Goal: Task Accomplishment & Management: Manage account settings

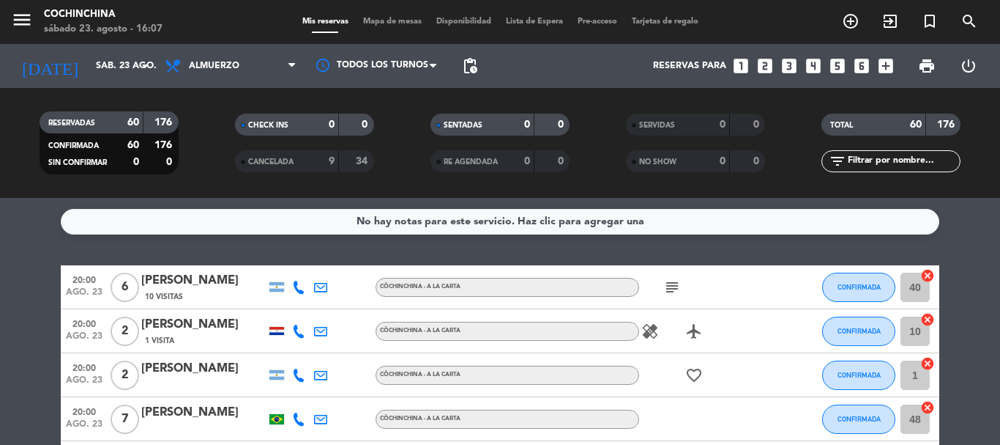
click at [208, 137] on div "CHECK INS 0 0" at bounding box center [305, 132] width 196 height 37
click at [195, 139] on filter-checkbox "RESERVADAS 60 176 CONFIRMADA 60 176 SIN CONFIRMAR 0 0" at bounding box center [109, 142] width 196 height 63
click at [881, 161] on input "text" at bounding box center [904, 161] width 114 height 16
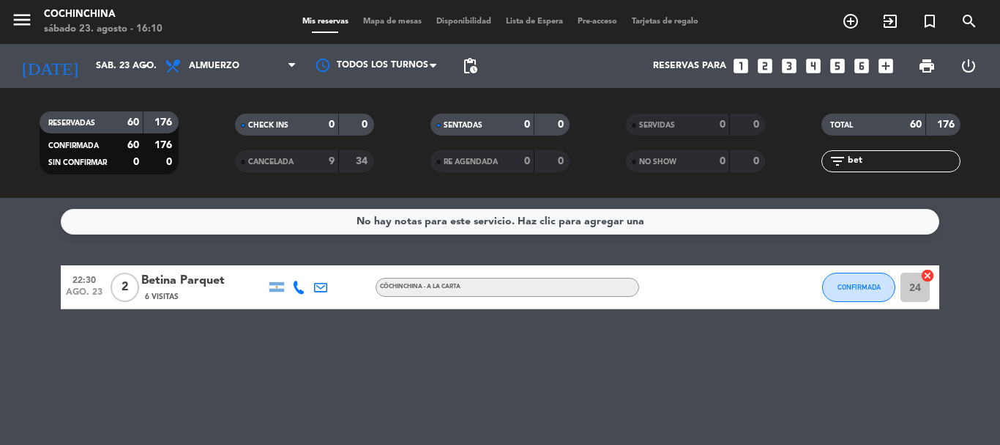
type input "bet"
click at [246, 296] on div "6 Visitas" at bounding box center [203, 296] width 124 height 12
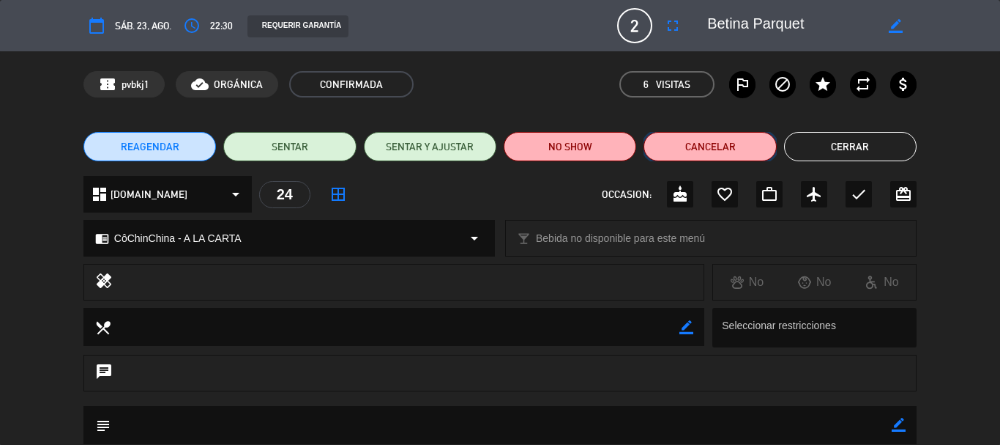
click at [711, 152] on button "Cancelar" at bounding box center [710, 146] width 133 height 29
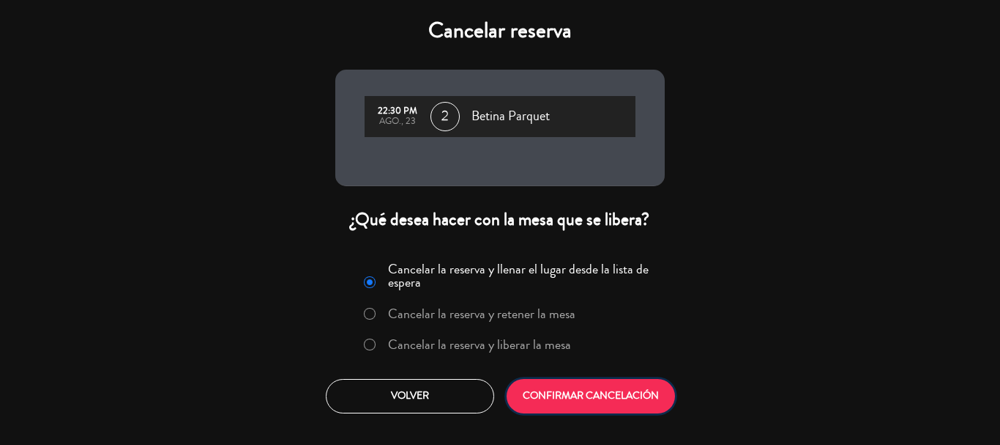
click at [643, 388] on button "CONFIRMAR CANCELACIÓN" at bounding box center [591, 396] width 168 height 34
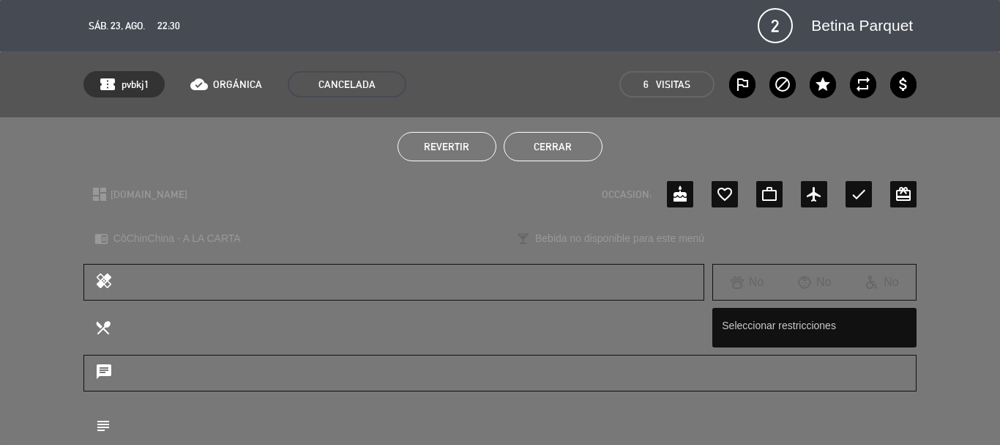
click at [560, 140] on button "Cerrar" at bounding box center [553, 146] width 99 height 29
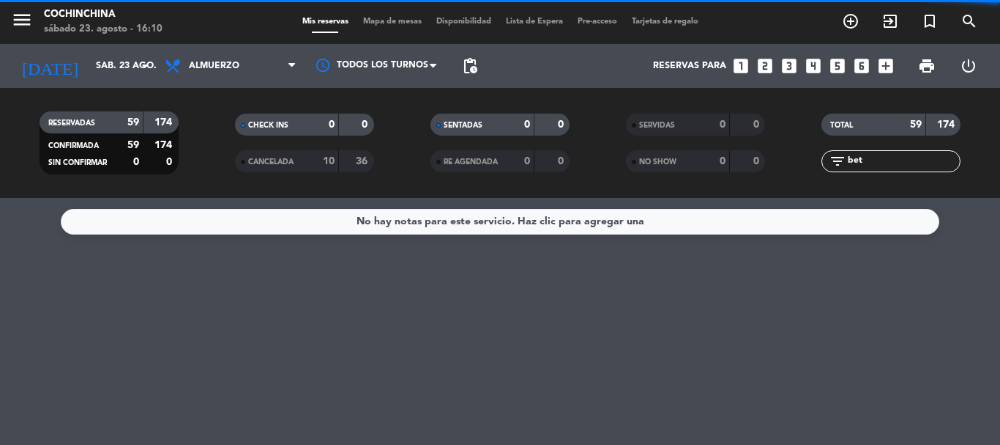
click at [885, 152] on div "filter_list bet" at bounding box center [891, 161] width 139 height 22
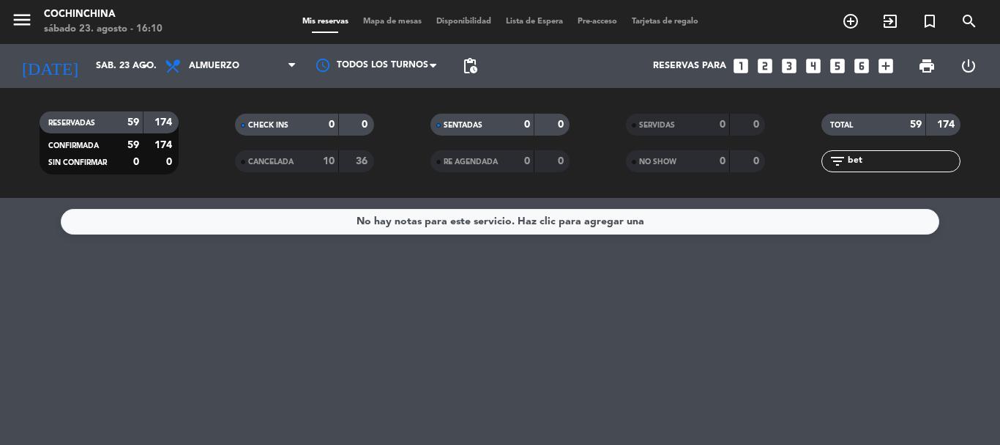
click at [877, 161] on input "bet" at bounding box center [904, 161] width 114 height 16
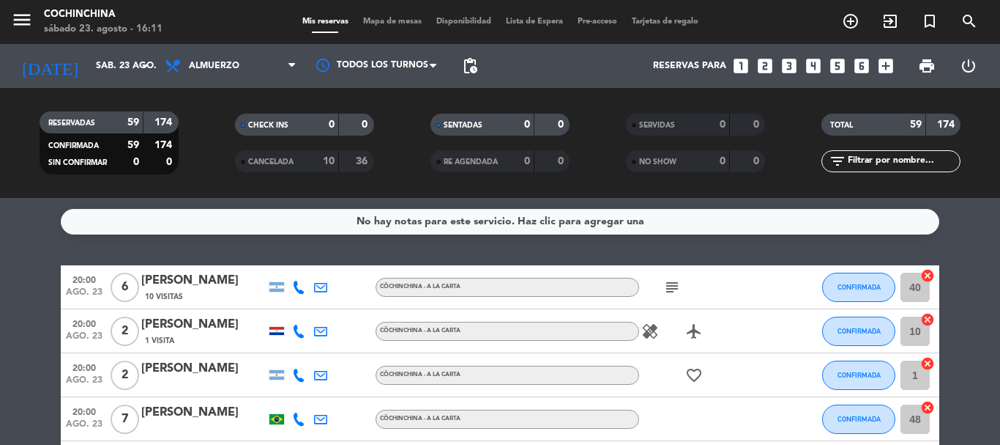
click at [213, 125] on filter-checkbox "CHECK INS 0 0" at bounding box center [305, 125] width 196 height 22
click at [129, 67] on input "sáb. 23 ago." at bounding box center [151, 65] width 124 height 25
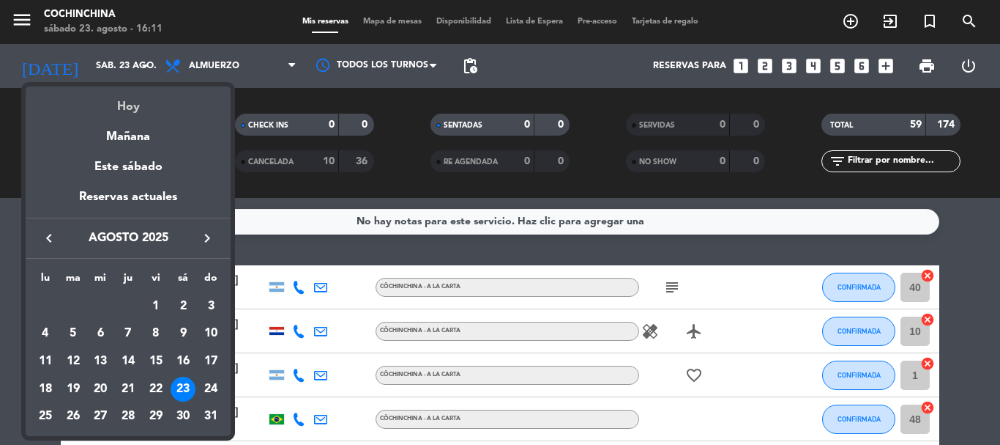
click at [132, 106] on div "Hoy" at bounding box center [128, 101] width 205 height 30
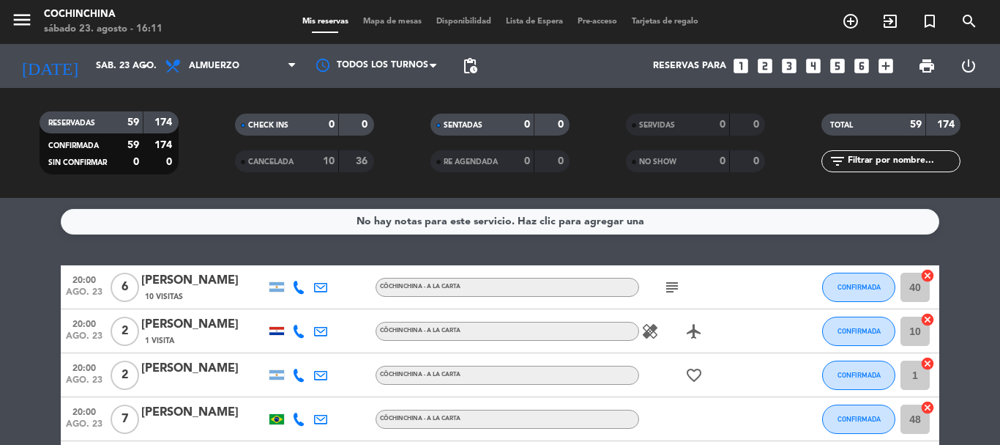
click at [198, 146] on filter-checkbox "RESERVADAS 59 174 CONFIRMADA 59 174 SIN CONFIRMAR 0 0" at bounding box center [109, 142] width 196 height 63
click at [192, 122] on filter-checkbox "RESERVADAS 59 174 CONFIRMADA 59 174 SIN CONFIRMAR 0 0" at bounding box center [109, 142] width 196 height 63
click at [220, 151] on filter-checkbox "CANCELADA 10 36" at bounding box center [305, 161] width 196 height 22
click at [922, 163] on input "text" at bounding box center [904, 161] width 114 height 16
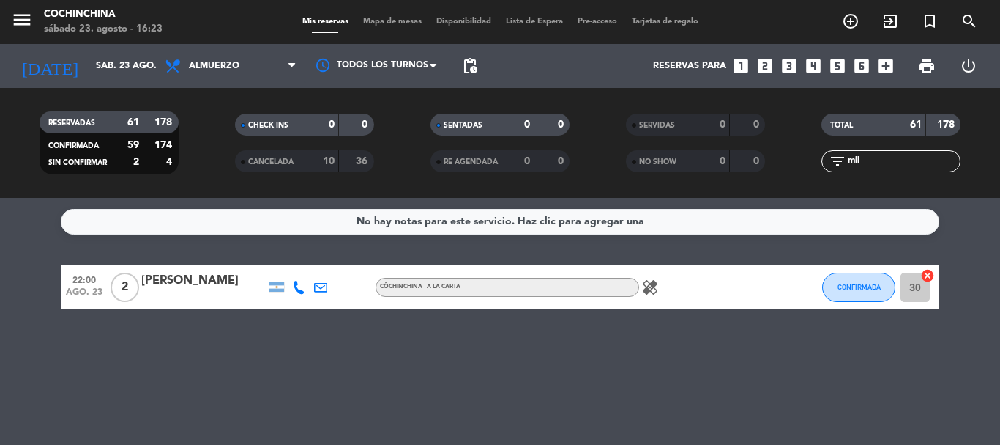
type input "mil"
drag, startPoint x: 221, startPoint y: 138, endPoint x: 274, endPoint y: 138, distance: 52.7
click at [242, 138] on div "CHECK INS 0 0" at bounding box center [305, 132] width 196 height 37
click at [878, 168] on input "mil" at bounding box center [904, 161] width 114 height 16
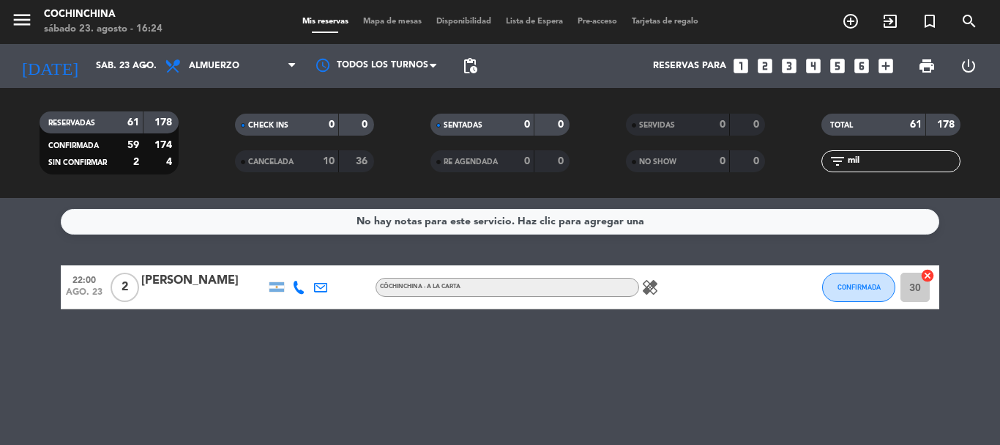
click at [878, 168] on input "mil" at bounding box center [904, 161] width 114 height 16
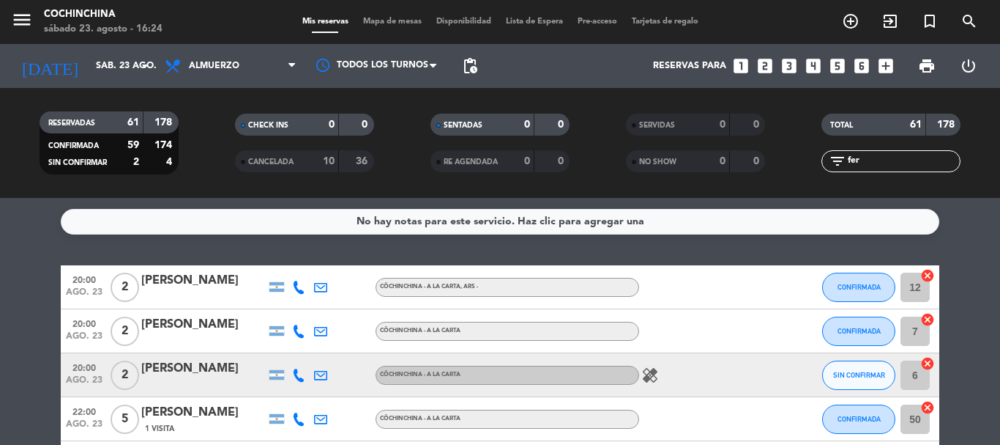
type input "fer"
click at [203, 329] on div "[PERSON_NAME]" at bounding box center [203, 324] width 124 height 19
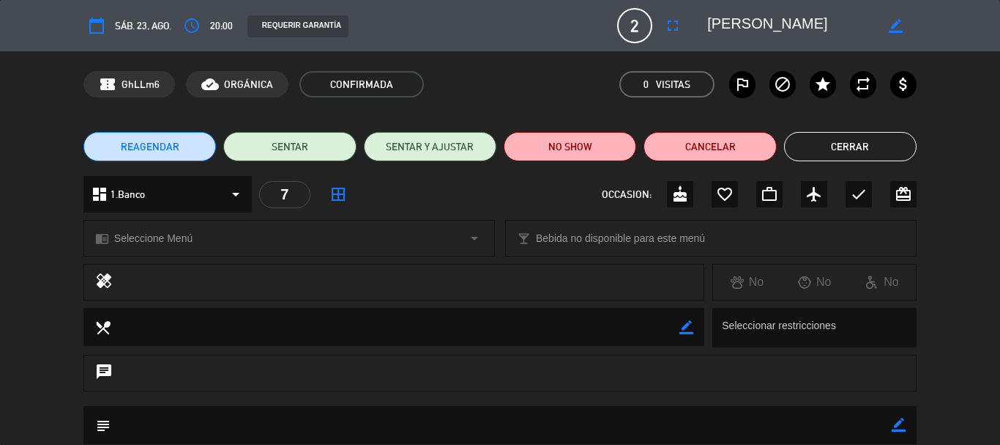
click at [726, 163] on div "REAGENDAR SENTAR SENTAR Y AJUSTAR NO SHOW Cancelar Cerrar" at bounding box center [500, 146] width 1000 height 59
click at [688, 133] on button "Cancelar" at bounding box center [710, 146] width 133 height 29
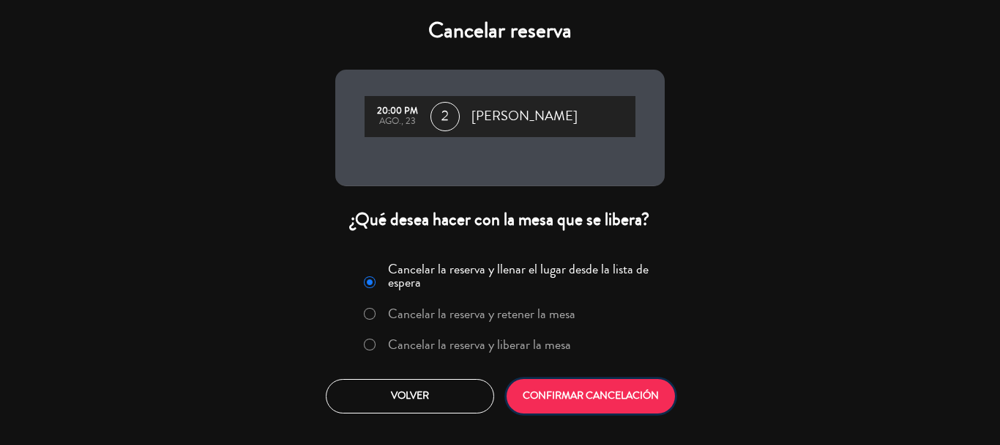
click at [584, 406] on button "CONFIRMAR CANCELACIÓN" at bounding box center [591, 396] width 168 height 34
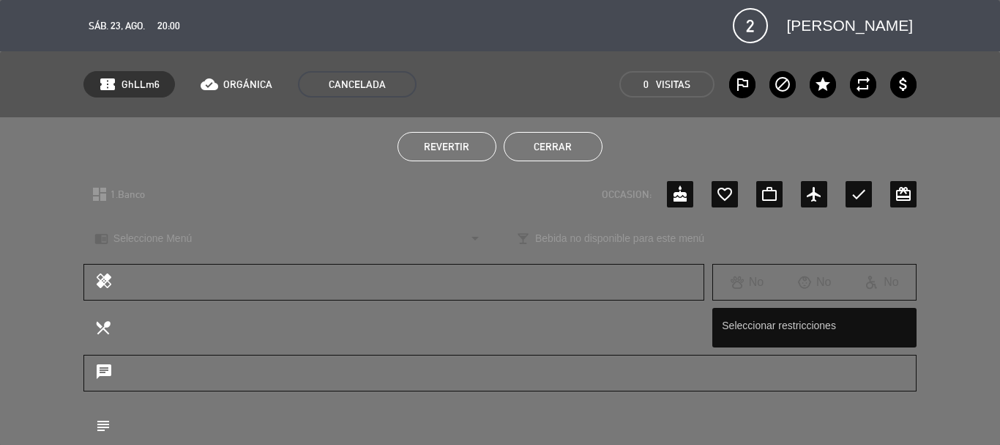
click at [538, 138] on button "Cerrar" at bounding box center [553, 146] width 99 height 29
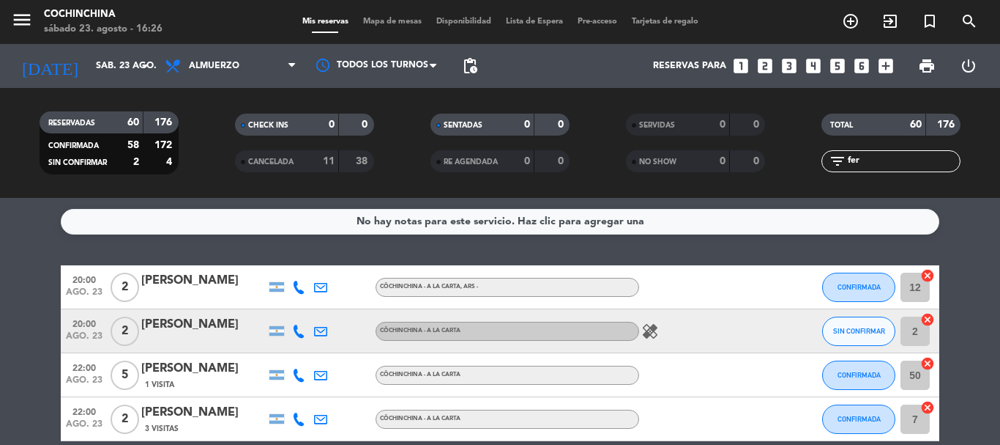
click at [882, 161] on input "fer" at bounding box center [904, 161] width 114 height 16
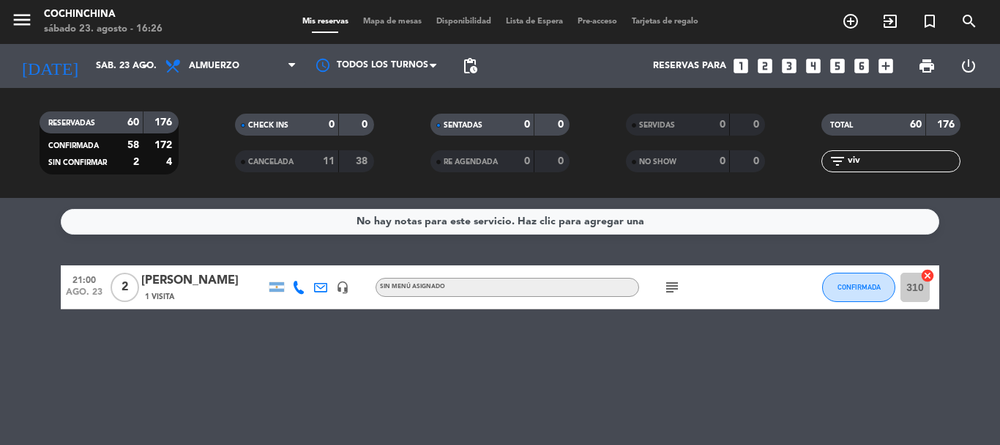
type input "viv"
click at [667, 286] on icon "subject" at bounding box center [672, 287] width 18 height 18
click at [647, 342] on div "No hay notas para este servicio. Haz clic para agregar una 21:00 [DATE] 2 [PERS…" at bounding box center [500, 321] width 1000 height 247
click at [203, 127] on filter-checkbox "RESERVADAS 60 176 CONFIRMADA 58 172 SIN CONFIRMAR 2 4" at bounding box center [109, 142] width 196 height 63
click at [869, 158] on input "viv" at bounding box center [904, 161] width 114 height 16
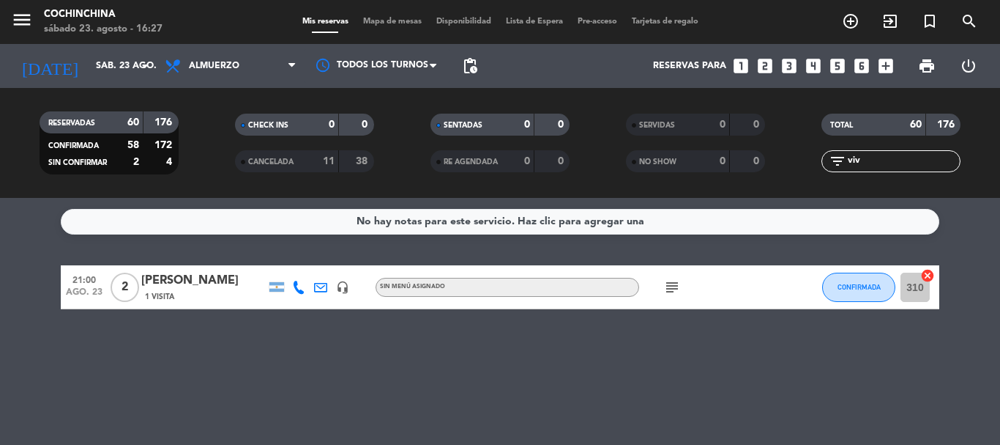
click at [869, 158] on input "viv" at bounding box center [904, 161] width 114 height 16
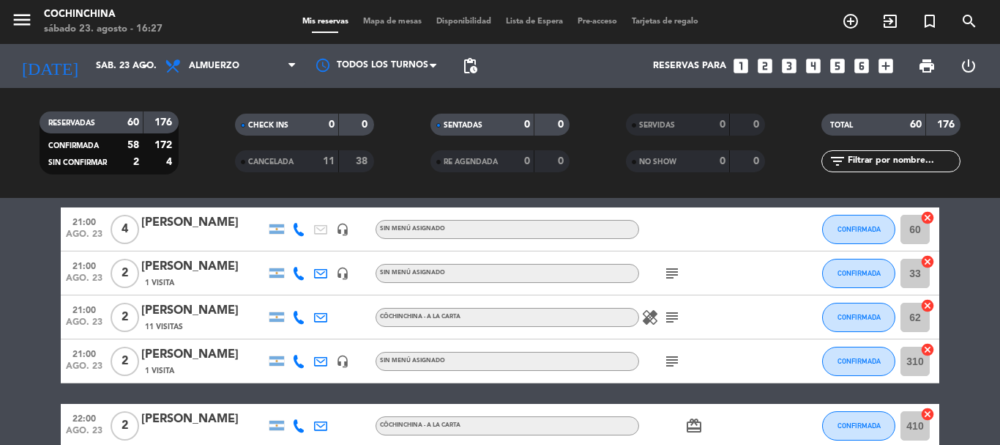
scroll to position [586, 0]
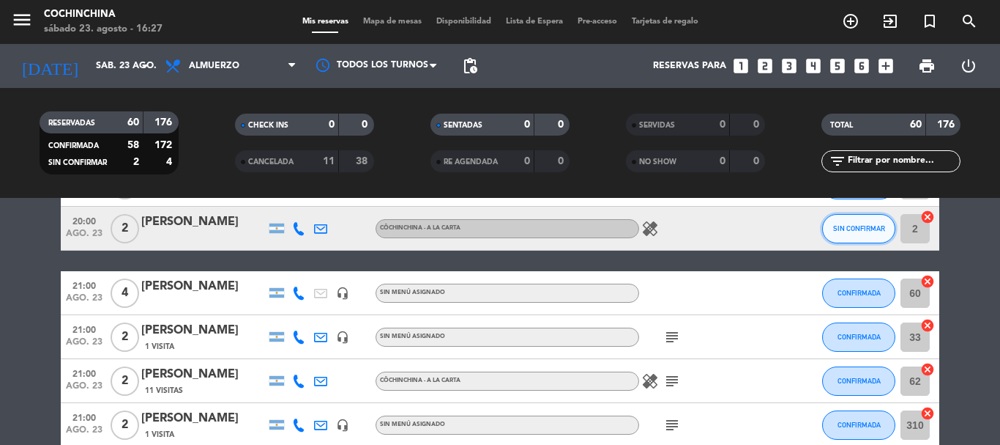
click at [881, 231] on span "SIN CONFIRMAR" at bounding box center [859, 228] width 52 height 8
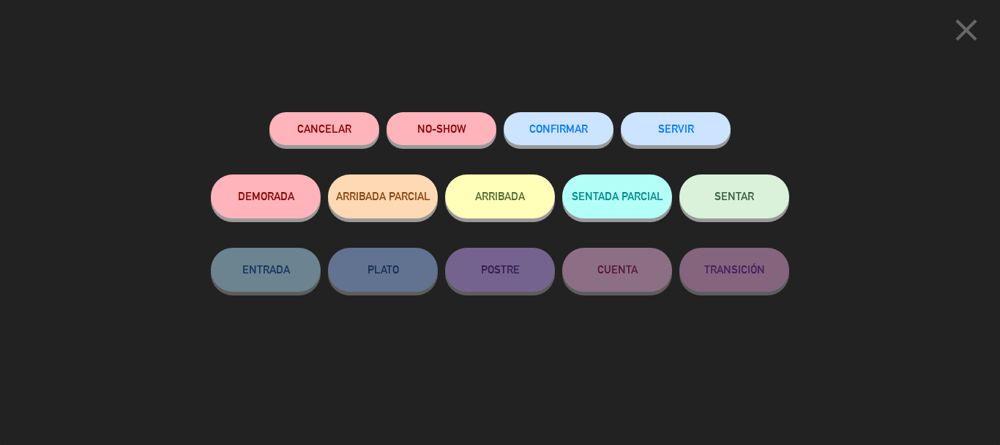
click at [534, 138] on button "CONFIRMAR" at bounding box center [559, 128] width 110 height 33
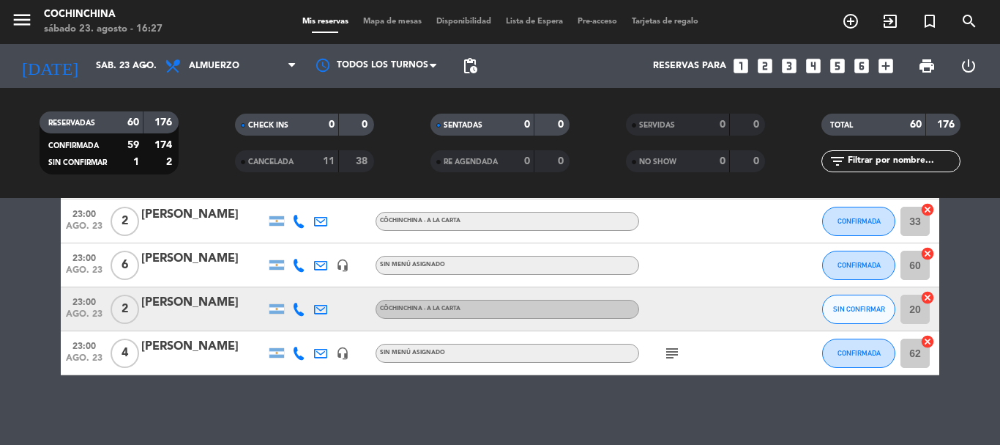
scroll to position [2612, 0]
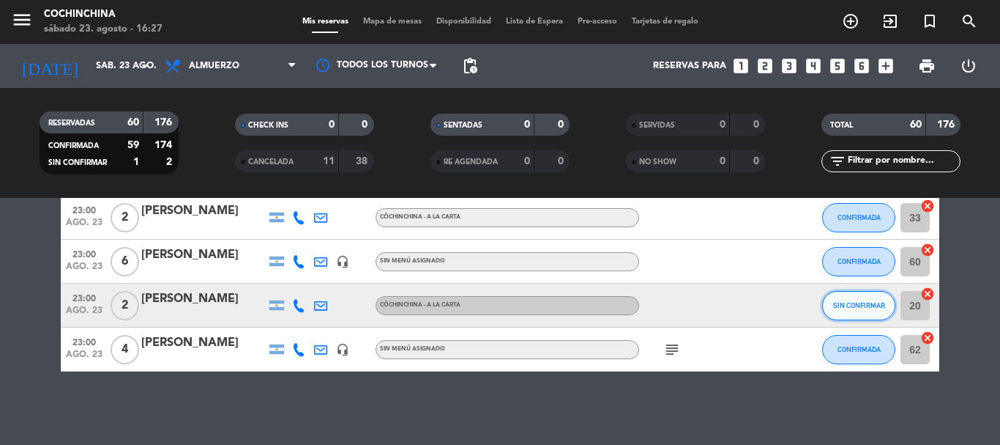
click at [832, 300] on button "SIN CONFIRMAR" at bounding box center [858, 305] width 73 height 29
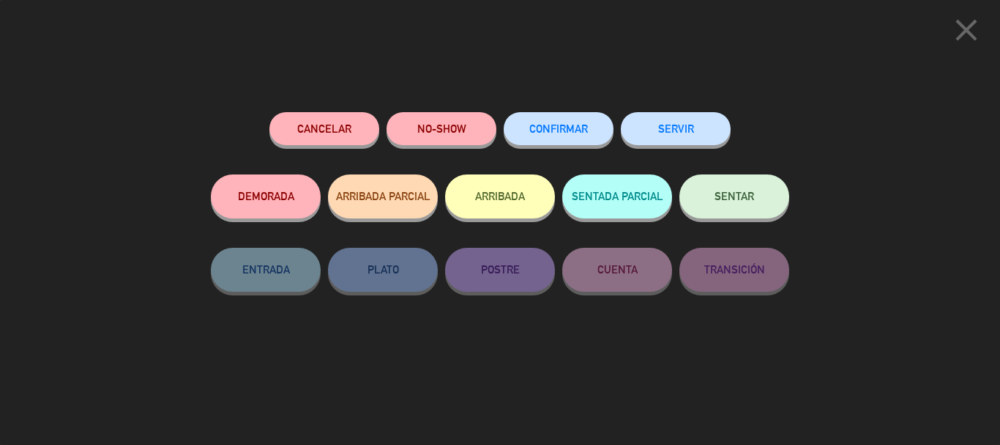
click at [590, 121] on button "CONFIRMAR" at bounding box center [559, 128] width 110 height 33
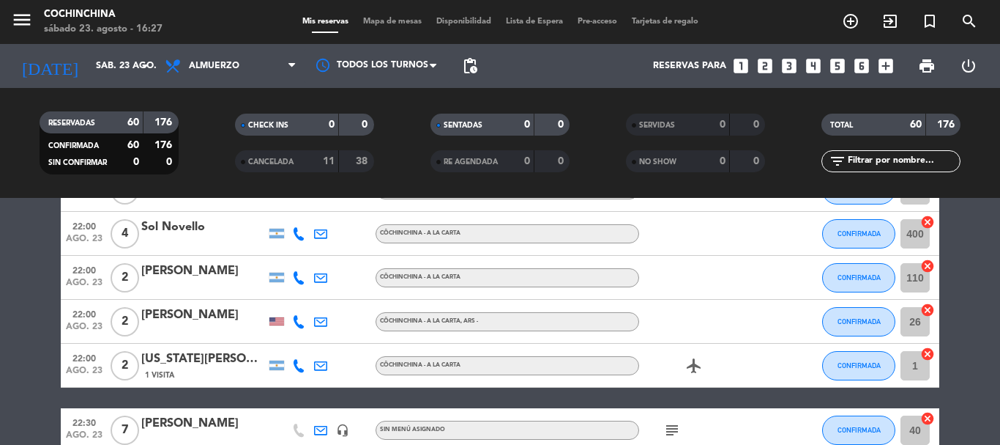
scroll to position [2100, 0]
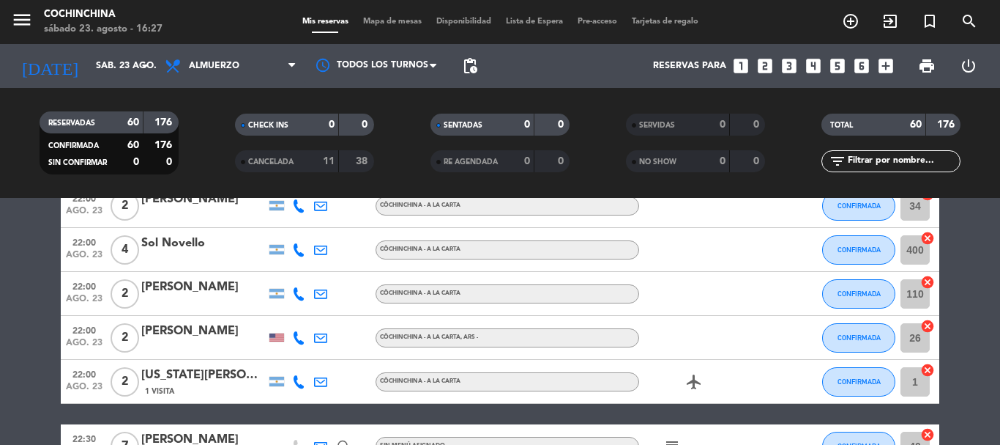
click at [192, 141] on filter-checkbox "RESERVADAS 60 176 CONFIRMADA 60 176 SIN CONFIRMAR 0 0" at bounding box center [109, 142] width 196 height 63
click at [146, 71] on icon "arrow_drop_down" at bounding box center [145, 66] width 18 height 18
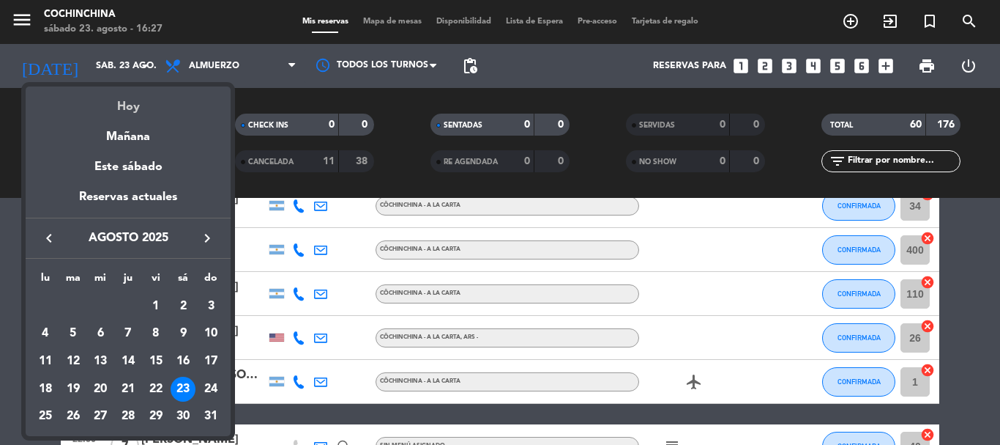
click at [129, 107] on div "Hoy" at bounding box center [128, 101] width 205 height 30
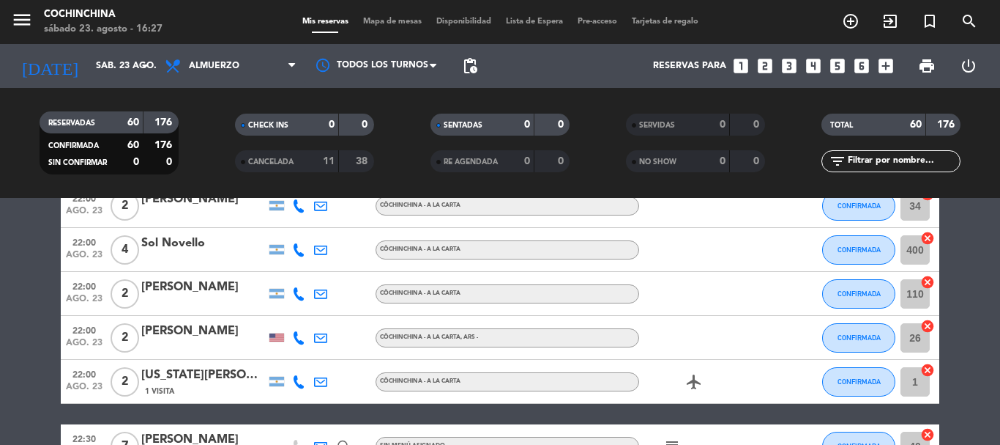
click at [183, 128] on filter-checkbox "RESERVADAS 60 176 CONFIRMADA 60 176 SIN CONFIRMAR 0 0" at bounding box center [109, 142] width 196 height 63
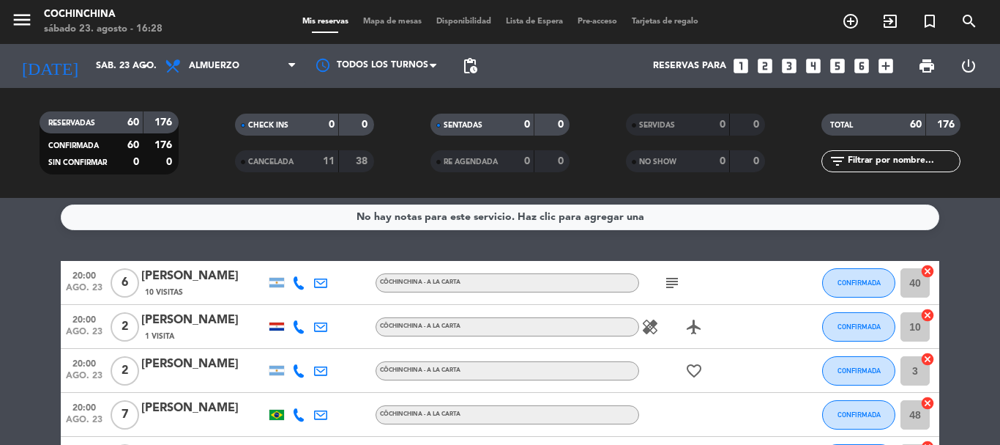
scroll to position [0, 0]
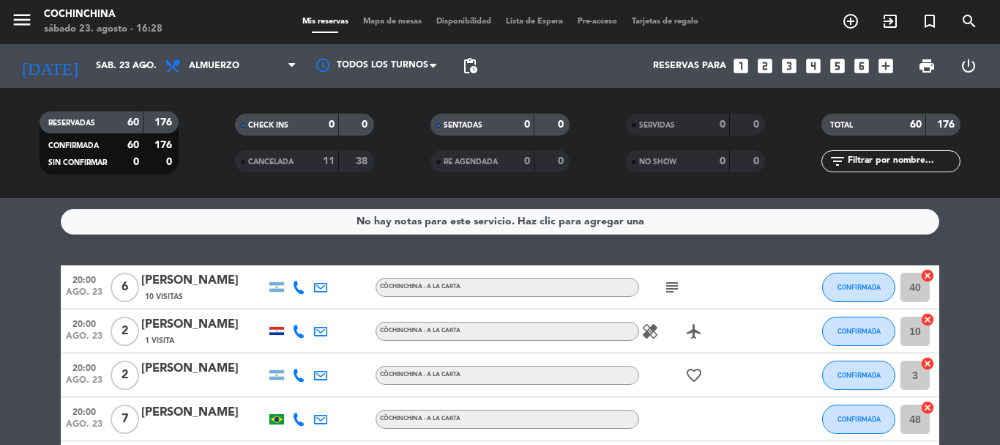
click at [197, 133] on filter-checkbox "RESERVADAS 60 176 CONFIRMADA 60 176 SIN CONFIRMAR 0 0" at bounding box center [109, 142] width 196 height 63
click at [196, 139] on filter-checkbox "RESERVADAS 60 176 CONFIRMADA 60 176 SIN CONFIRMAR 0 0" at bounding box center [109, 142] width 196 height 63
click at [868, 160] on input "text" at bounding box center [904, 161] width 114 height 16
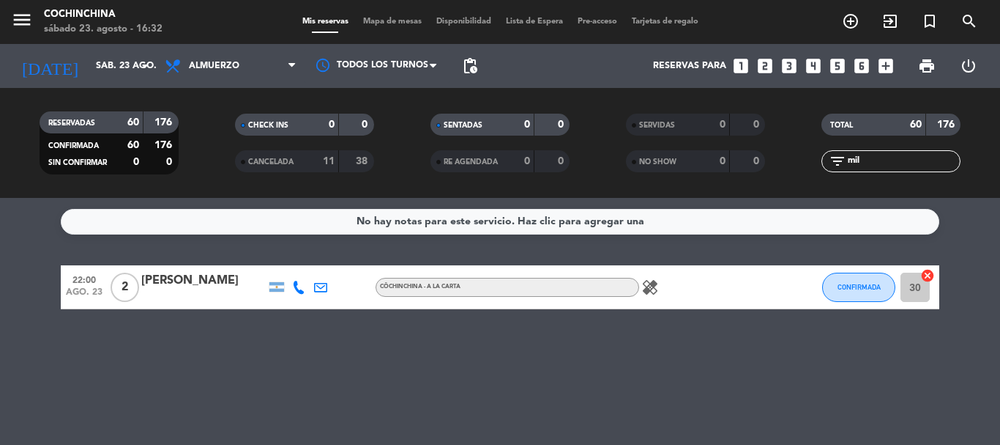
type input "mil"
click at [213, 285] on div "[PERSON_NAME]" at bounding box center [203, 280] width 124 height 19
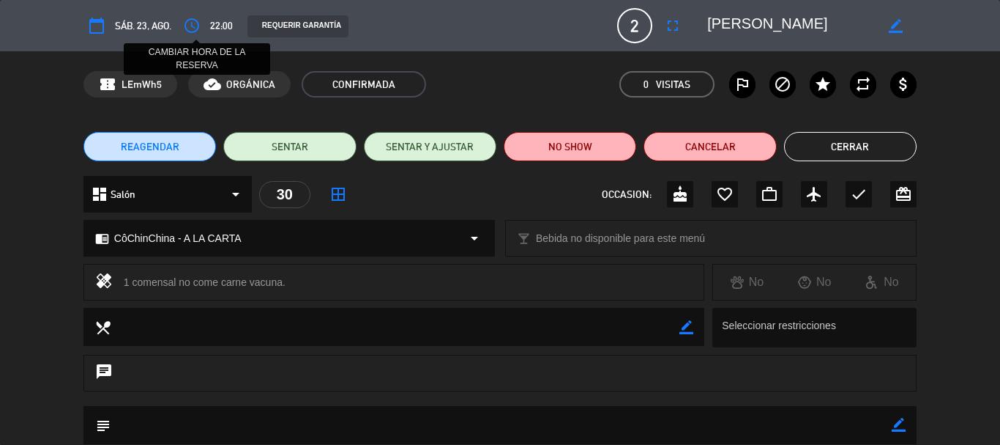
click at [201, 22] on icon "access_time" at bounding box center [192, 26] width 18 height 18
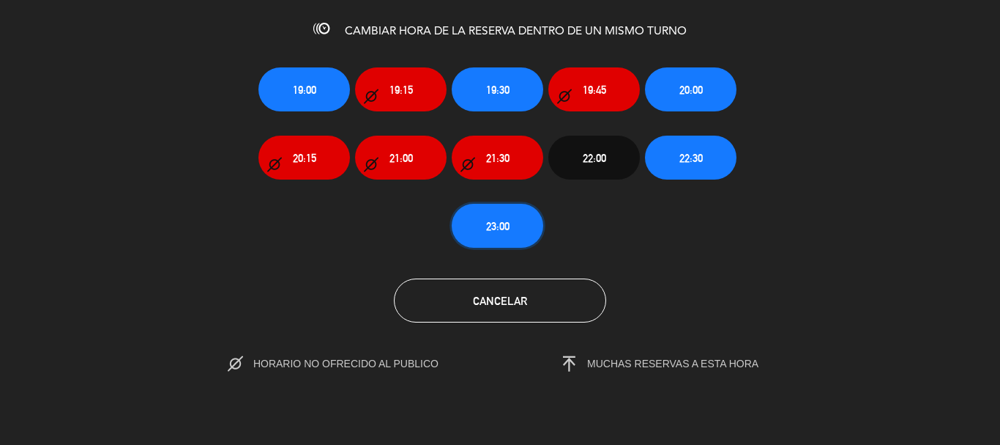
click at [491, 220] on span "23:00" at bounding box center [497, 226] width 23 height 17
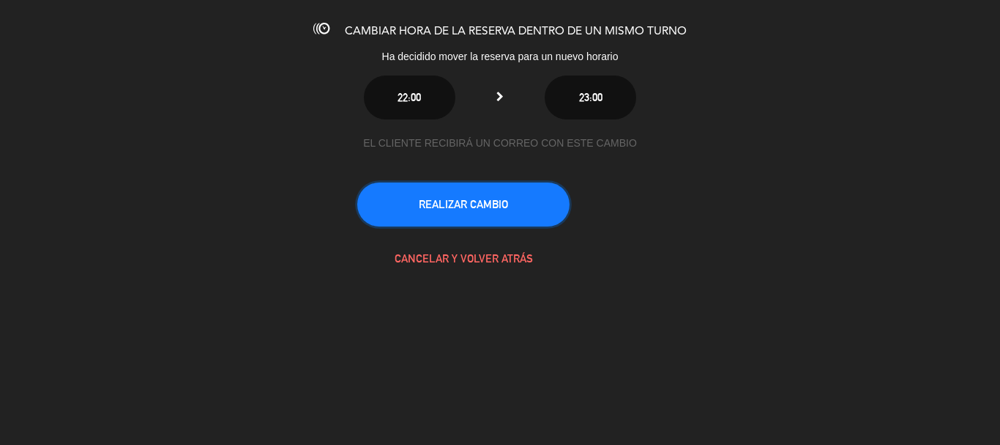
click at [500, 201] on button "REALIZAR CAMBIO" at bounding box center [463, 204] width 212 height 44
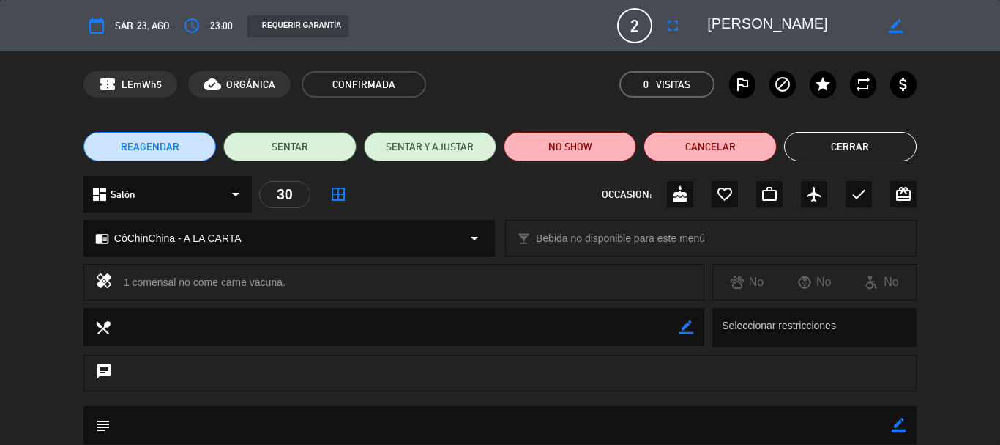
click at [869, 146] on button "Cerrar" at bounding box center [850, 146] width 133 height 29
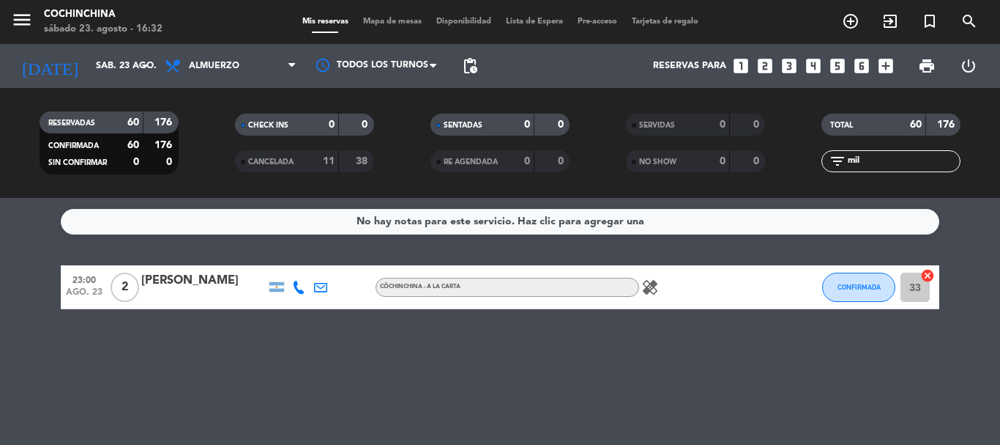
click at [398, 15] on div "Mis reservas Mapa de mesas Disponibilidad Lista de Espera Pre-acceso Tarjetas d…" at bounding box center [500, 21] width 411 height 13
click at [377, 21] on span "Mapa de mesas" at bounding box center [392, 22] width 73 height 8
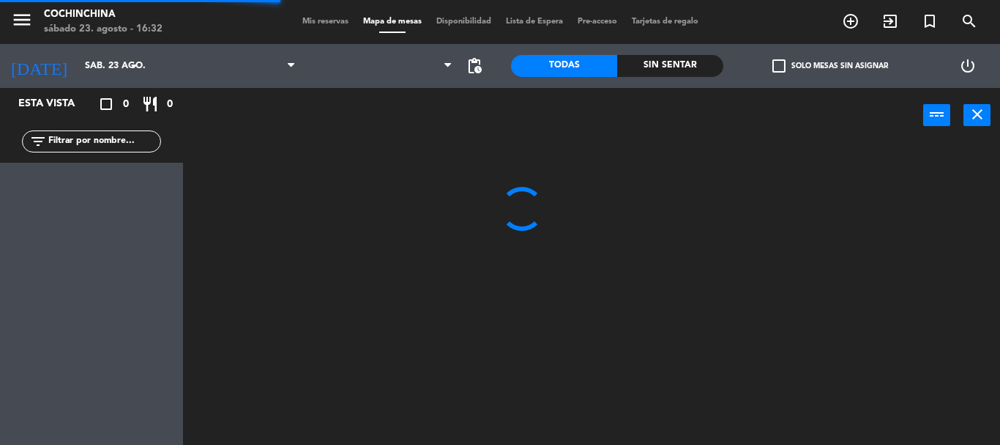
click at [379, 20] on span "Mapa de mesas" at bounding box center [392, 22] width 73 height 8
click at [106, 137] on input "text" at bounding box center [104, 141] width 114 height 16
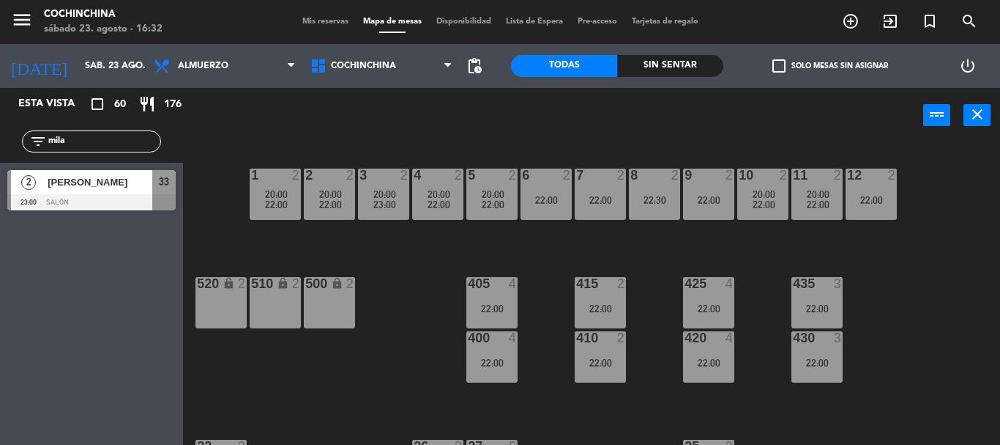
type input "mila"
click at [110, 196] on div at bounding box center [91, 202] width 168 height 16
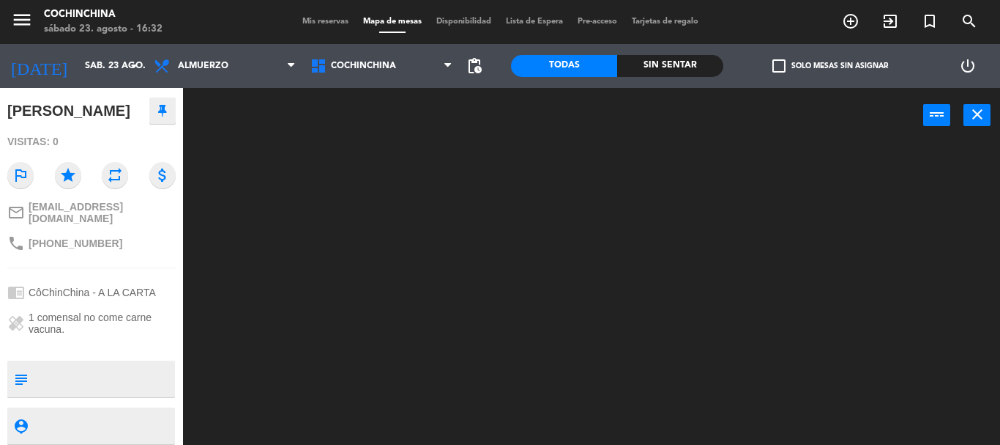
scroll to position [149, 0]
click at [116, 380] on textarea at bounding box center [104, 378] width 140 height 31
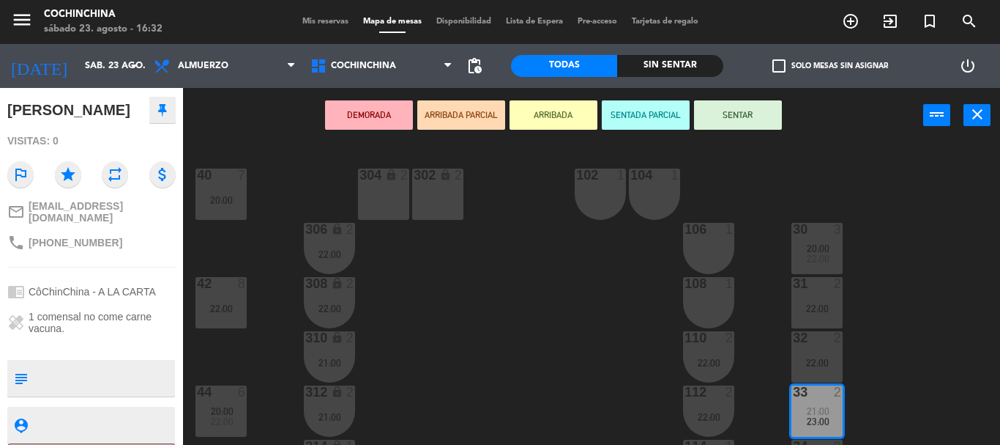
click at [489, 349] on div "40 7 20:00 304 lock 2 102 1 302 lock 2 104 1 306 lock 2 22:00 30 3 20:00 22:00 …" at bounding box center [596, 294] width 807 height 302
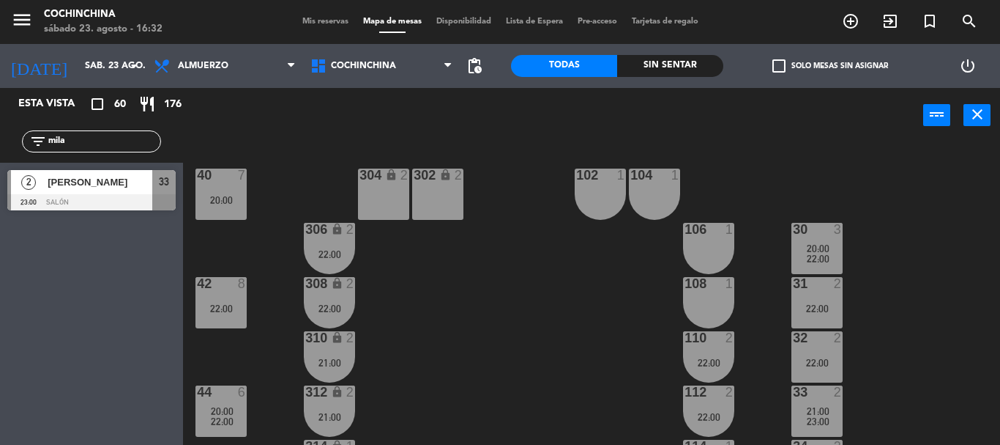
click at [127, 194] on div at bounding box center [91, 202] width 168 height 16
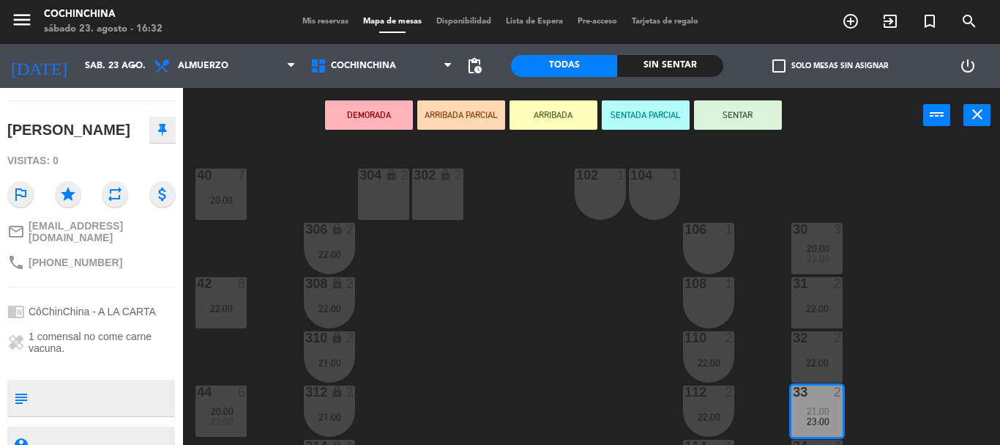
scroll to position [182, 0]
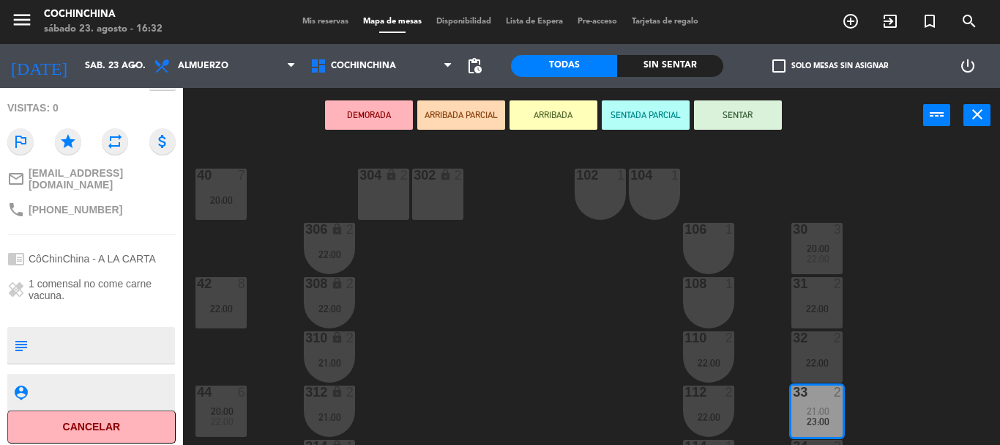
click at [469, 327] on div "40 7 20:00 304 lock 2 102 1 302 lock 2 104 1 306 lock 2 22:00 30 3 20:00 22:00 …" at bounding box center [596, 294] width 807 height 302
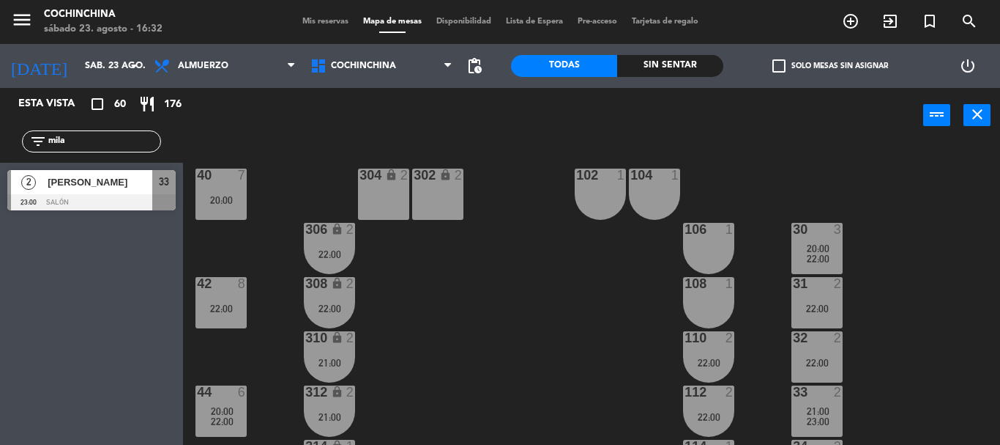
click at [94, 139] on input "mila" at bounding box center [104, 141] width 114 height 16
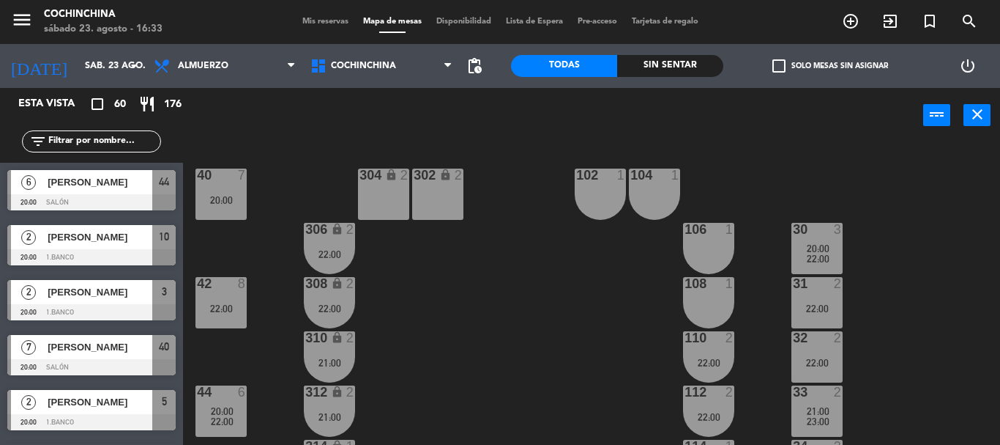
click at [435, 302] on div "40 7 20:00 304 lock 2 102 1 302 lock 2 104 1 306 lock 2 22:00 30 3 20:00 22:00 …" at bounding box center [596, 294] width 807 height 302
click at [346, 150] on div "40 7 20:00 304 lock 2 102 1 302 lock 2 104 1 306 lock 2 22:00 30 3 20:00 22:00 …" at bounding box center [596, 294] width 807 height 302
click at [241, 122] on div "power_input close" at bounding box center [553, 116] width 740 height 56
click at [453, 355] on div "40 7 20:00 304 lock 2 102 1 302 lock 2 104 1 306 lock 2 22:00 30 3 20:00 22:00 …" at bounding box center [596, 294] width 807 height 302
click at [272, 157] on div "40 7 20:00 304 lock 2 102 1 302 lock 2 104 1 306 lock 2 22:00 30 3 20:00 22:00 …" at bounding box center [596, 294] width 807 height 302
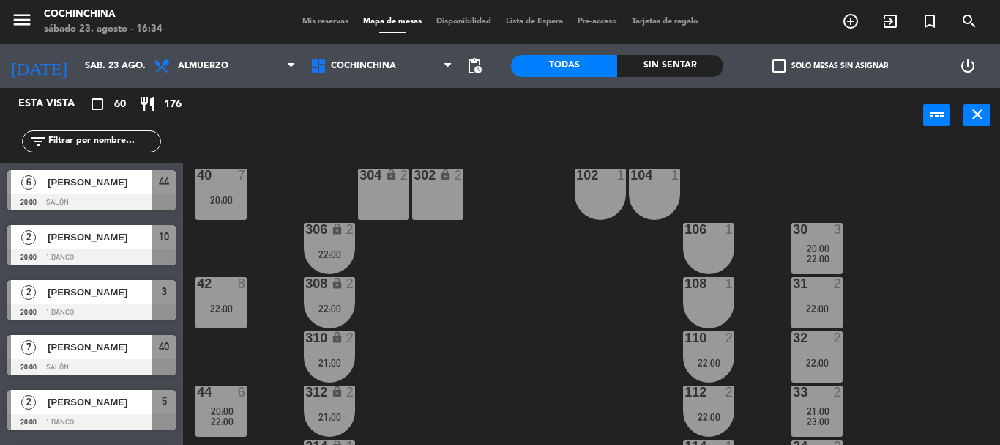
click at [294, 127] on div "power_input close" at bounding box center [553, 116] width 740 height 56
click at [301, 158] on div "40 7 20:00 304 lock 2 102 1 302 lock 2 104 1 306 lock 2 22:00 30 3 20:00 22:00 …" at bounding box center [596, 294] width 807 height 302
click at [83, 65] on input "sáb. 23 ago." at bounding box center [140, 65] width 124 height 25
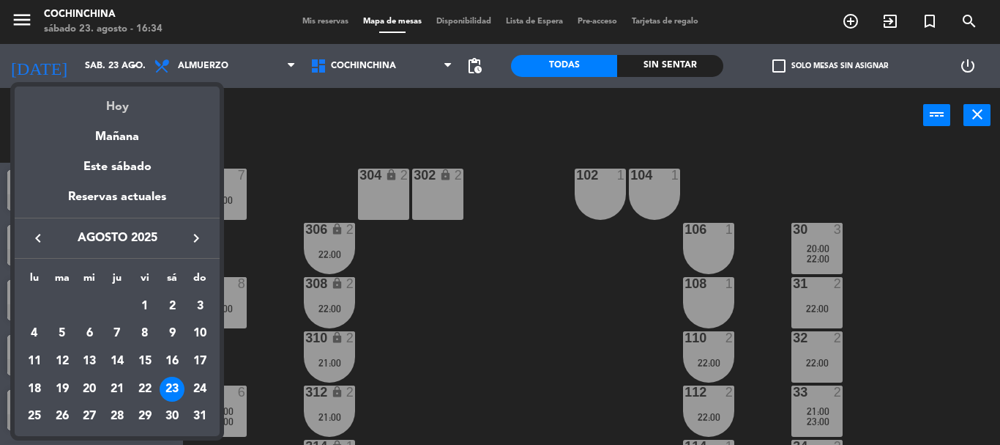
click at [114, 105] on div "Hoy" at bounding box center [117, 101] width 205 height 30
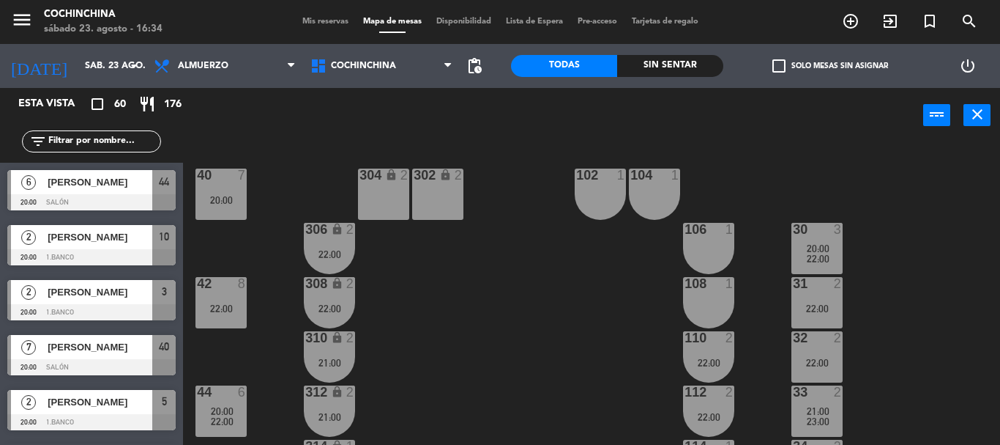
drag, startPoint x: 278, startPoint y: 143, endPoint x: 319, endPoint y: 31, distance: 118.6
click at [279, 143] on div "40 7 20:00 304 lock 2 102 1 302 lock 2 104 1 306 lock 2 22:00 30 3 20:00 22:00 …" at bounding box center [596, 294] width 807 height 302
click at [324, 19] on span "Mis reservas" at bounding box center [325, 22] width 61 height 8
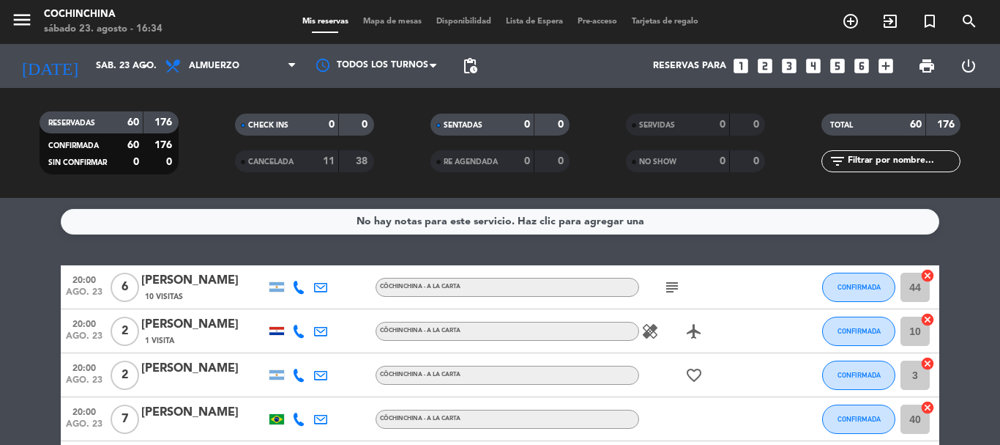
click at [204, 140] on filter-checkbox "RESERVADAS 60 176 CONFIRMADA 60 176 SIN CONFIRMAR 0 0" at bounding box center [109, 142] width 196 height 63
click at [393, 18] on span "Mapa de mesas" at bounding box center [392, 22] width 73 height 8
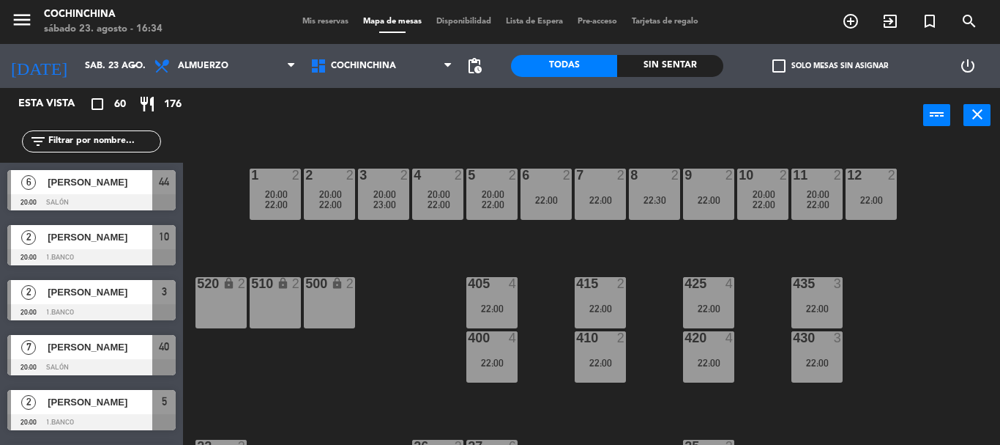
click at [456, 108] on div "power_input close" at bounding box center [553, 116] width 740 height 56
click at [259, 126] on div "power_input close" at bounding box center [553, 116] width 740 height 56
click at [219, 126] on div "power_input close" at bounding box center [553, 116] width 740 height 56
click at [240, 127] on div "power_input close" at bounding box center [553, 116] width 740 height 56
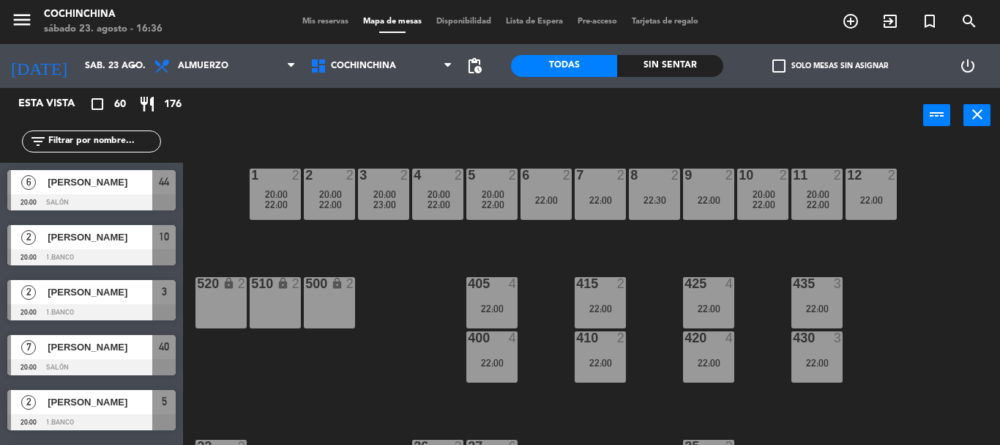
click at [240, 127] on div "power_input close" at bounding box center [553, 116] width 740 height 56
click at [264, 114] on div "power_input close" at bounding box center [553, 116] width 740 height 56
click at [273, 133] on div "power_input close" at bounding box center [553, 116] width 740 height 56
click at [153, 141] on input "text" at bounding box center [104, 141] width 114 height 16
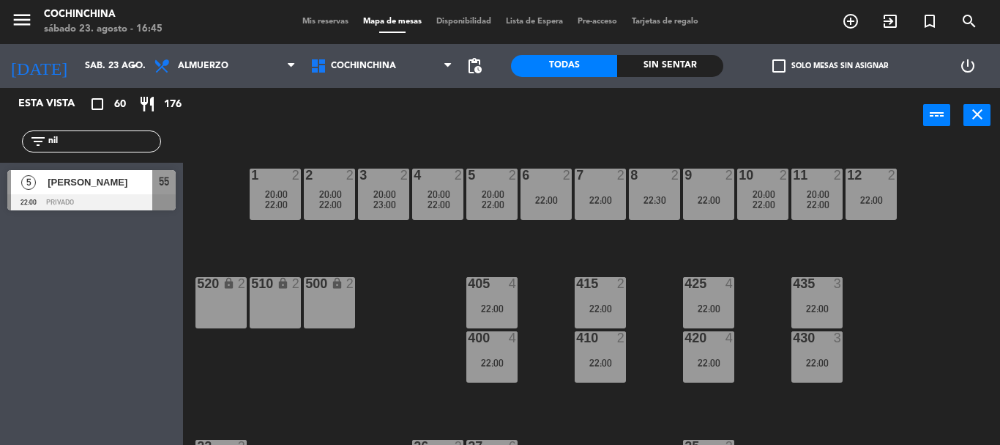
type input "nil"
click at [86, 201] on div at bounding box center [91, 202] width 168 height 16
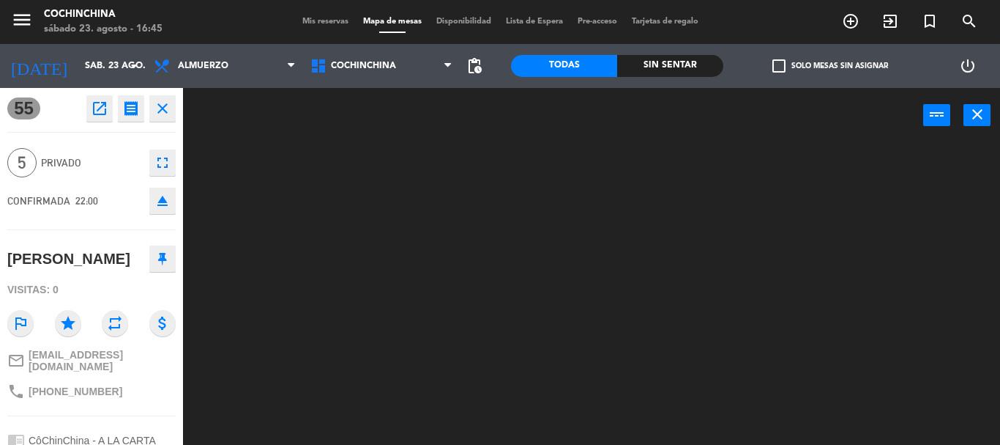
click at [103, 113] on icon "open_in_new" at bounding box center [100, 109] width 18 height 18
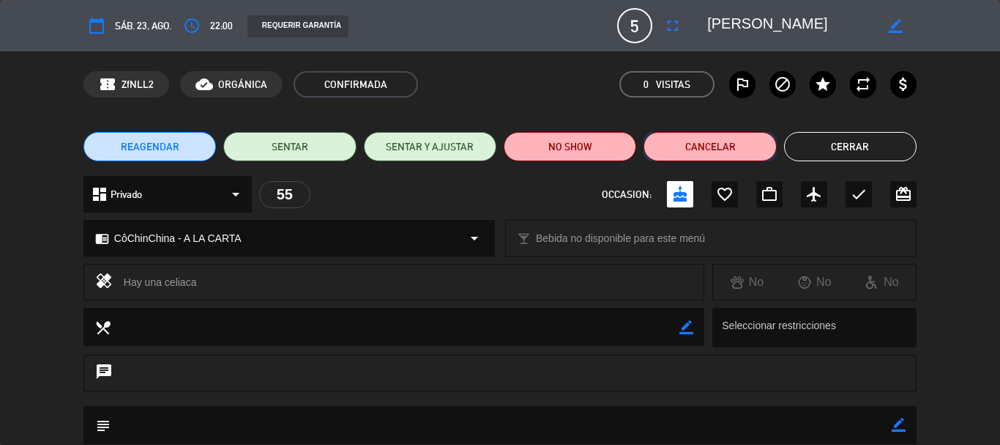
click at [696, 135] on button "Cancelar" at bounding box center [710, 146] width 133 height 29
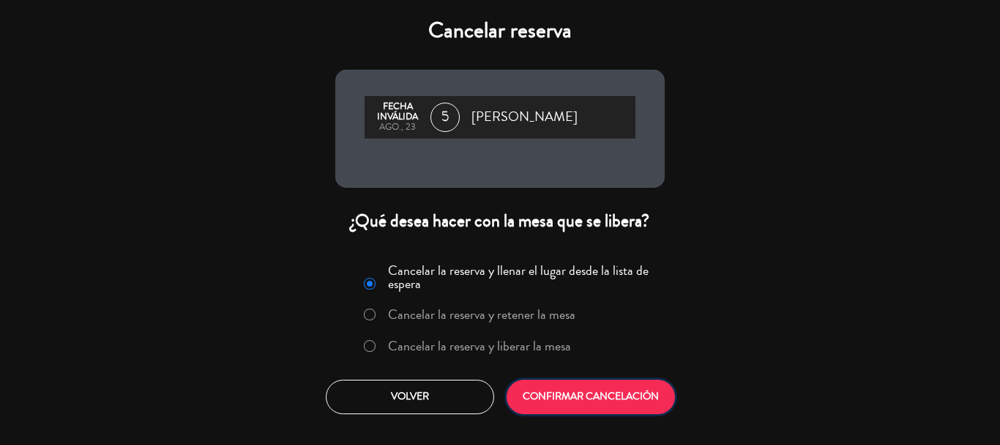
click at [609, 389] on button "CONFIRMAR CANCELACIÓN" at bounding box center [591, 396] width 168 height 34
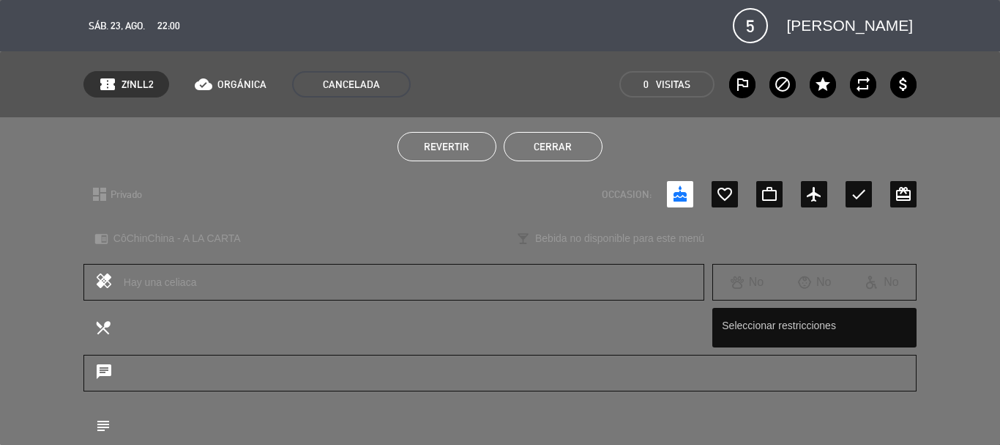
click at [572, 149] on button "Cerrar" at bounding box center [553, 146] width 99 height 29
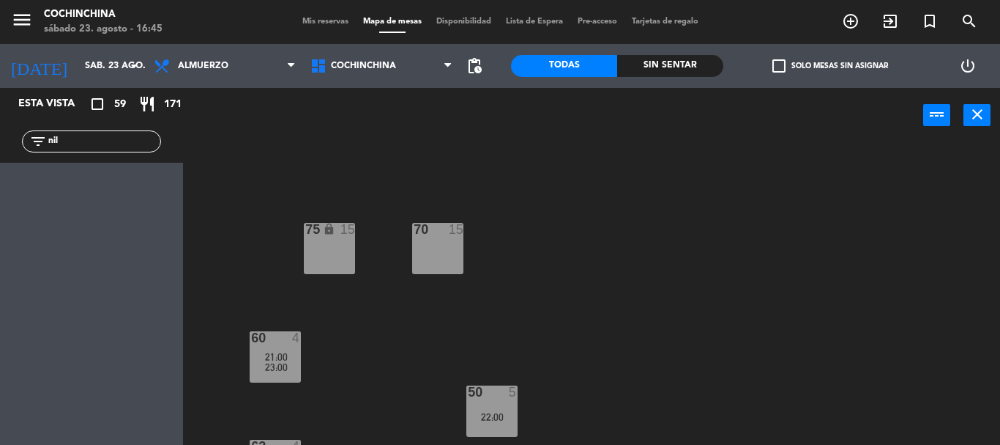
click at [122, 135] on input "nil" at bounding box center [104, 141] width 114 height 16
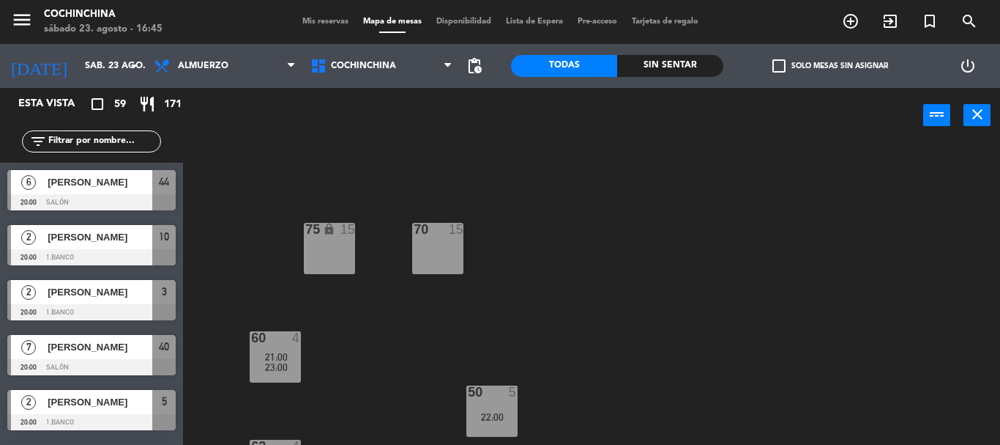
click at [778, 76] on div "check_box_outline_blank Solo mesas sin asignar" at bounding box center [830, 66] width 212 height 44
click at [787, 62] on label "check_box_outline_blank Solo mesas sin asignar" at bounding box center [831, 65] width 116 height 13
click at [830, 66] on input "check_box_outline_blank Solo mesas sin asignar" at bounding box center [830, 66] width 0 height 0
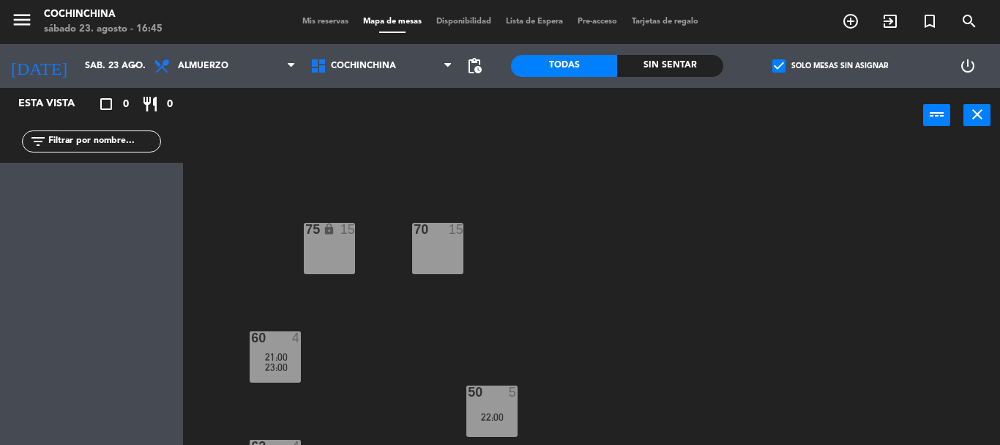
click at [780, 67] on span "check_box" at bounding box center [779, 65] width 13 height 13
click at [830, 66] on input "check_box Solo mesas sin asignar" at bounding box center [830, 66] width 0 height 0
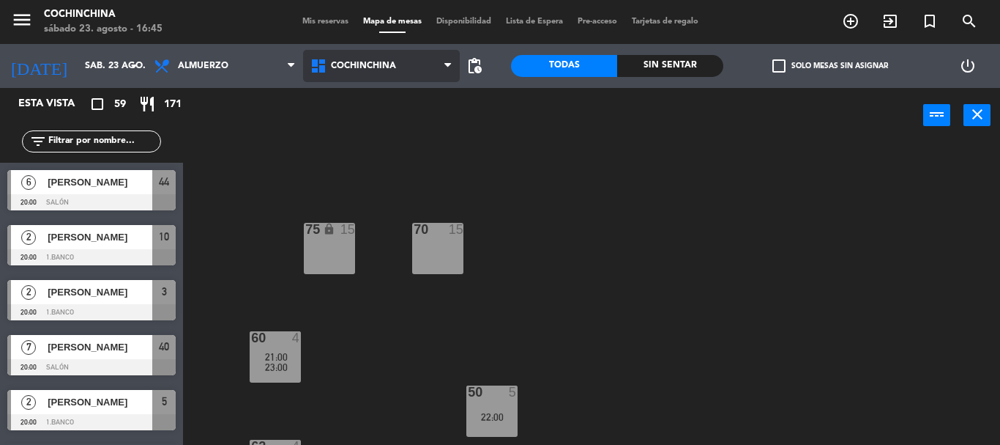
click at [362, 70] on span "Cochinchina" at bounding box center [363, 66] width 65 height 10
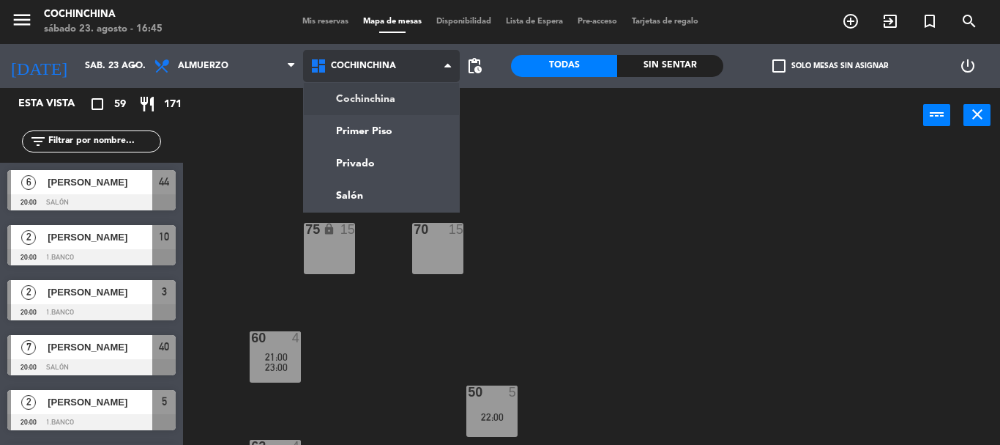
click at [373, 97] on ng-component "menu Cochinchina sábado 23. agosto - 16:45 Mis reservas Mapa de mesas Disponibi…" at bounding box center [500, 222] width 1000 height 445
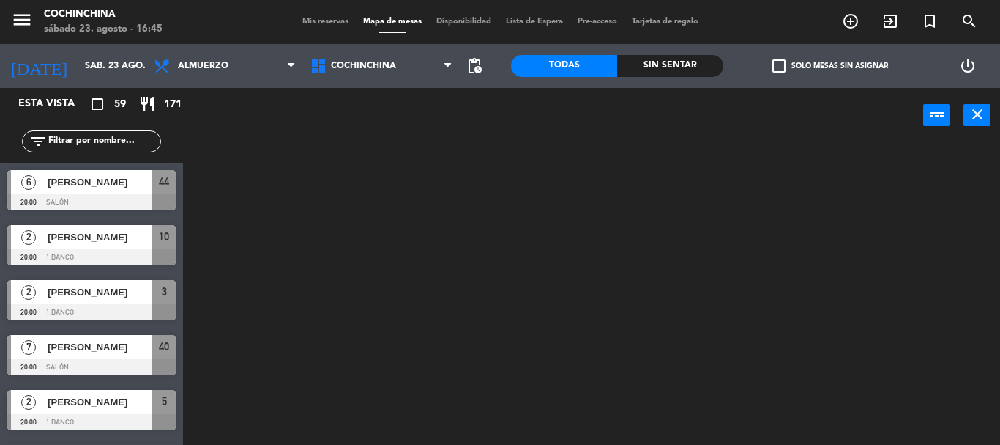
click at [304, 140] on div "power_input close" at bounding box center [553, 116] width 740 height 56
click at [327, 23] on span "Mis reservas" at bounding box center [325, 22] width 61 height 8
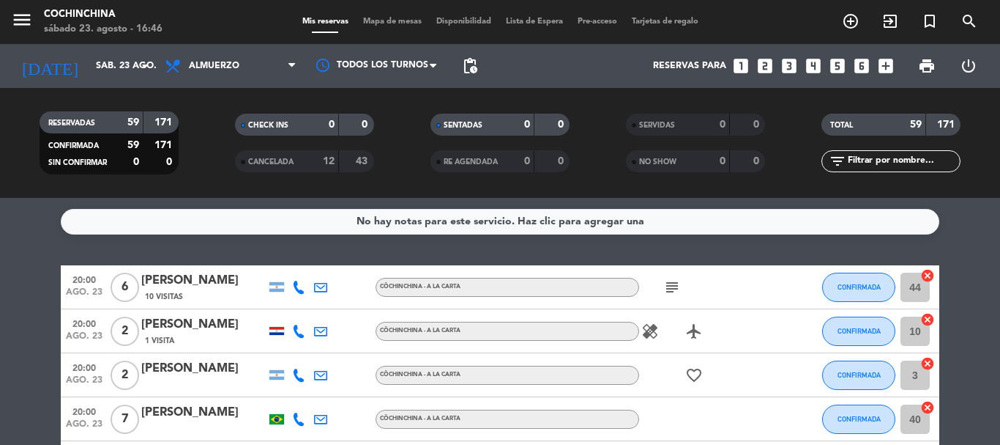
click at [233, 119] on filter-checkbox "CHECK INS 0 0" at bounding box center [305, 125] width 196 height 22
click at [221, 130] on filter-checkbox "CHECK INS 0 0" at bounding box center [305, 125] width 196 height 22
click at [227, 133] on filter-checkbox "CHECK INS 0 0" at bounding box center [305, 125] width 196 height 22
click at [133, 68] on input "sáb. 23 ago." at bounding box center [151, 65] width 124 height 25
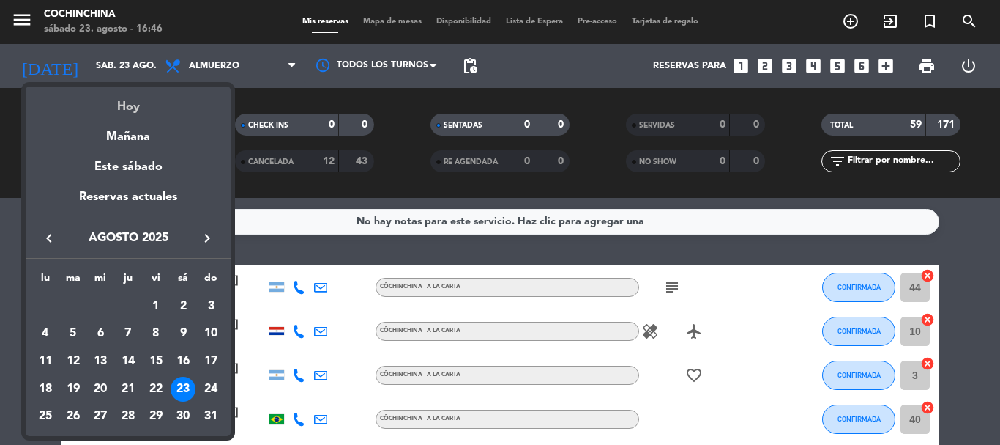
click at [122, 103] on div "Hoy" at bounding box center [128, 101] width 205 height 30
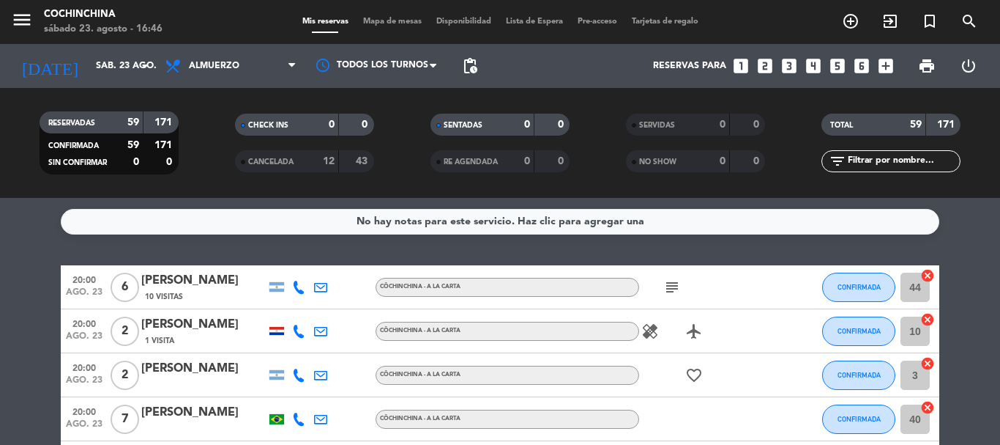
click at [194, 132] on filter-checkbox "RESERVADAS 59 171 CONFIRMADA 59 171 SIN CONFIRMAR 0 0" at bounding box center [109, 142] width 196 height 63
